Goal: Task Accomplishment & Management: Manage account settings

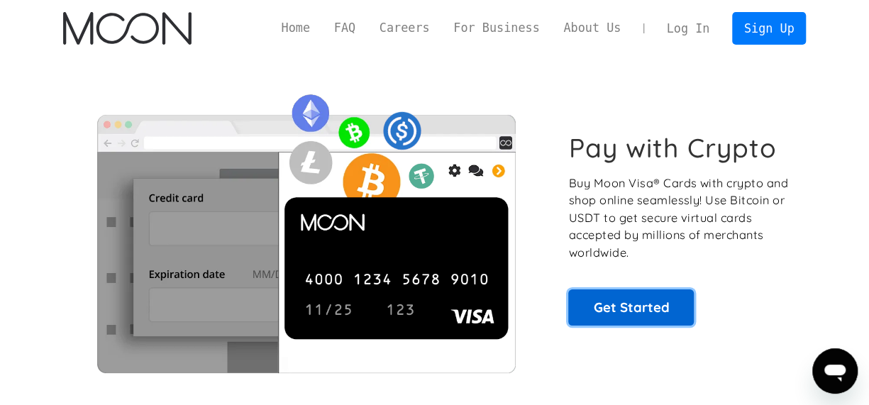
click at [591, 318] on link "Get Started" at bounding box center [631, 306] width 126 height 35
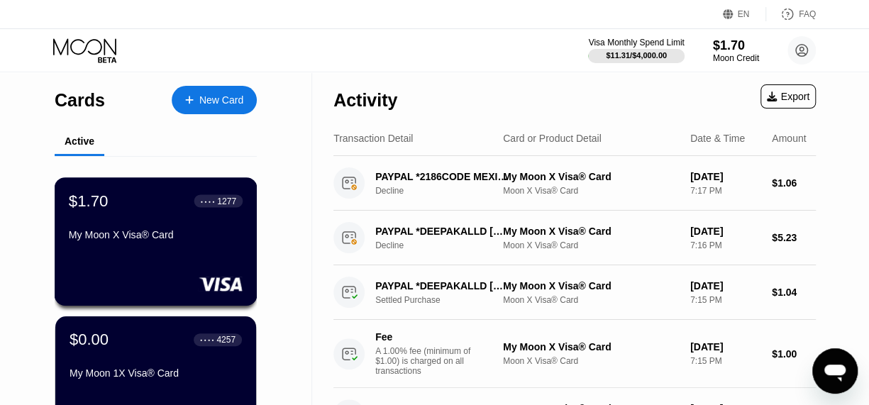
click at [193, 273] on div "$1.70 ● ● ● ● 1277 My Moon X Visa® Card" at bounding box center [156, 241] width 203 height 128
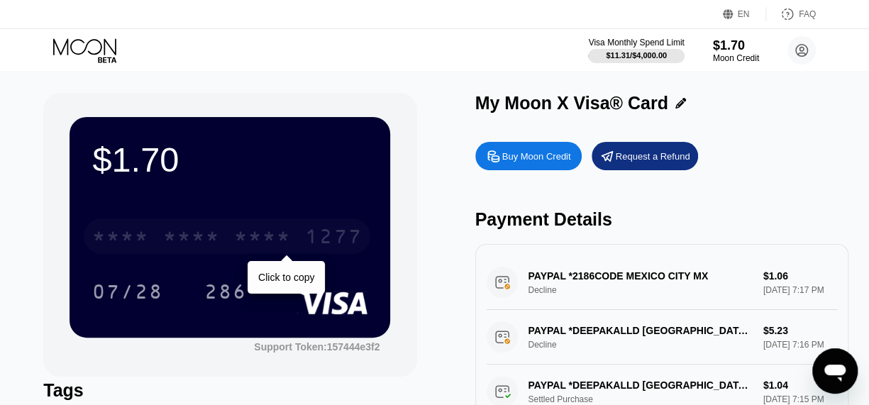
click at [196, 254] on div "* * * * * * * * * * * * 1277" at bounding box center [227, 235] width 286 height 35
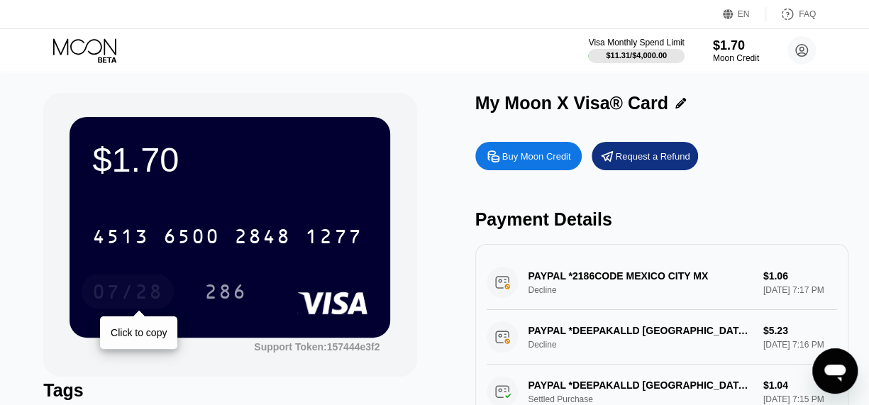
click at [128, 295] on div "07/28" at bounding box center [127, 293] width 71 height 23
click at [381, 74] on div "$1.70 4513 6500 2848 1277 07/28 286 Support Token: 157444e3f2 Tags Add Tag Mark…" at bounding box center [434, 300] width 869 height 456
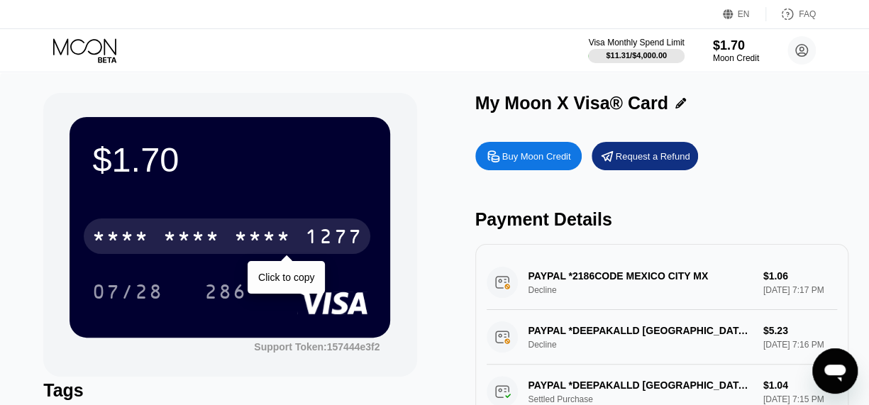
click at [268, 235] on div "* * * *" at bounding box center [262, 238] width 57 height 23
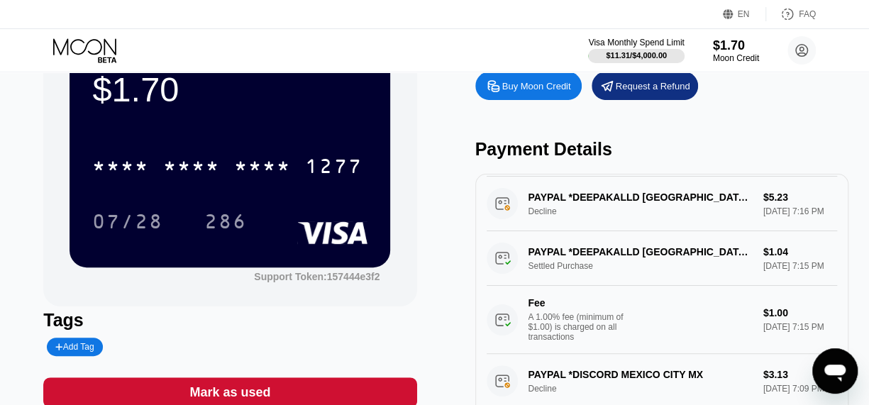
scroll to position [113, 0]
